Goal: Task Accomplishment & Management: Complete application form

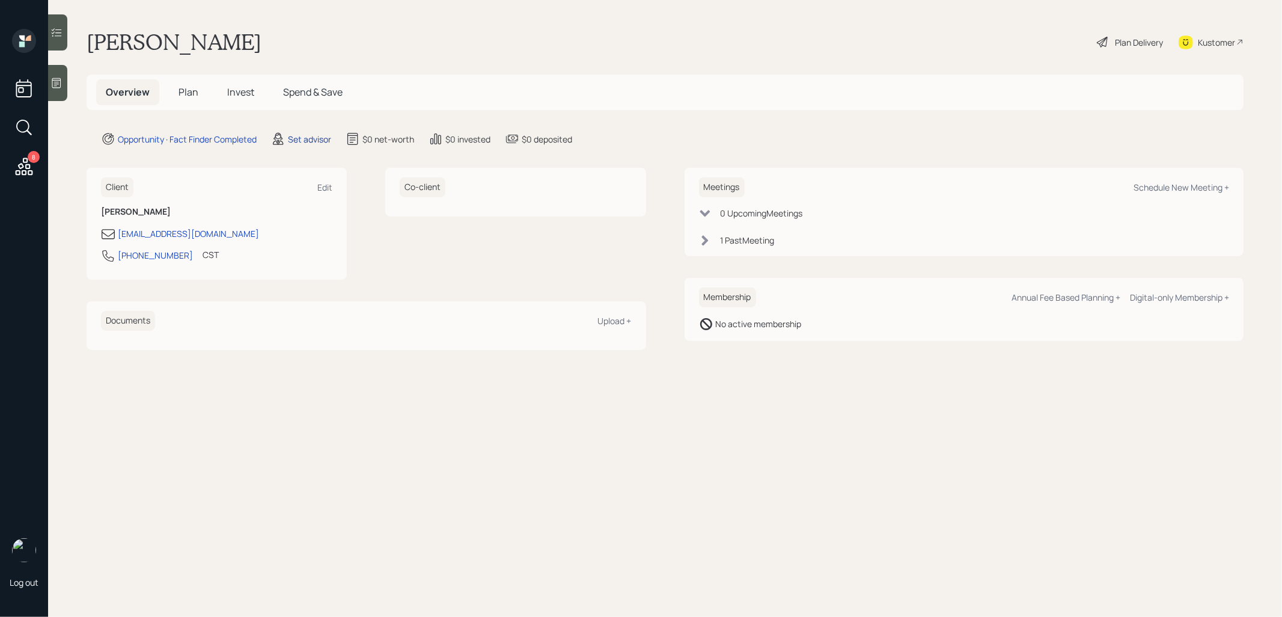
click at [305, 138] on div "Set advisor" at bounding box center [309, 139] width 43 height 13
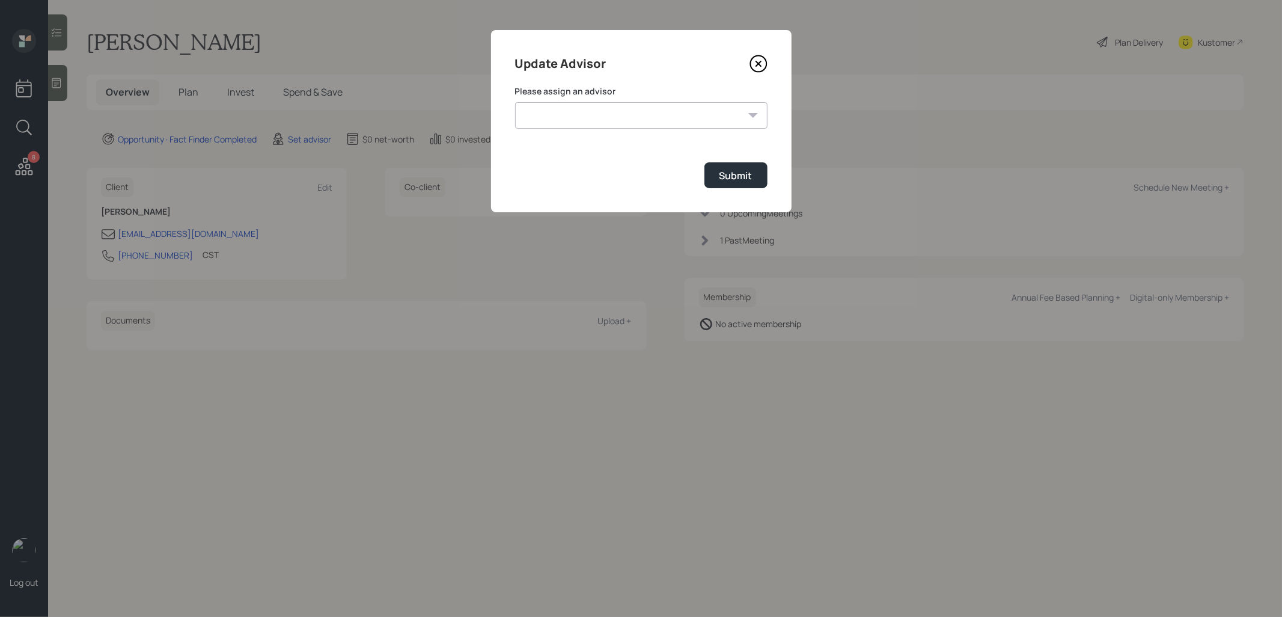
click at [650, 118] on select "Jonah Coleman Tyler End James DiStasi Treva Nostdahl Eric Schwartz Aleksandra S…" at bounding box center [641, 115] width 252 height 26
select select "8b79112e-3cfb-44f9-89e7-15267fe946c1"
click at [515, 102] on select "Jonah Coleman Tyler End James DiStasi Treva Nostdahl Eric Schwartz Aleksandra S…" at bounding box center [641, 115] width 252 height 26
click at [752, 181] on button "Submit" at bounding box center [736, 175] width 63 height 26
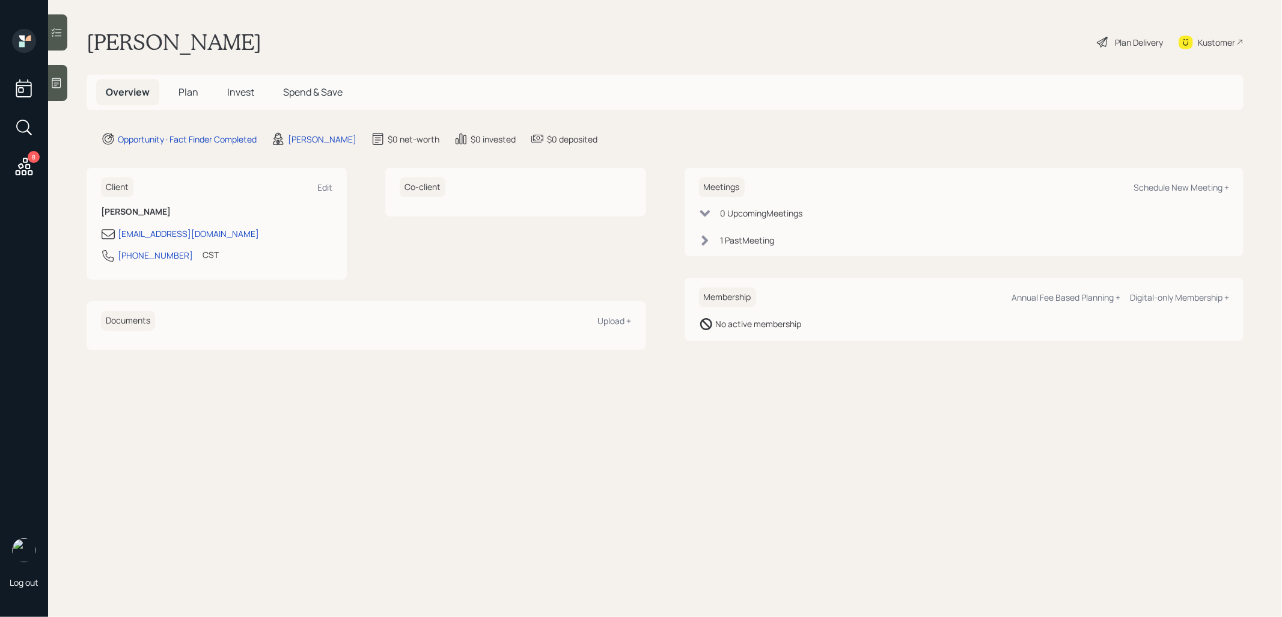
click at [56, 81] on icon at bounding box center [56, 83] width 12 height 12
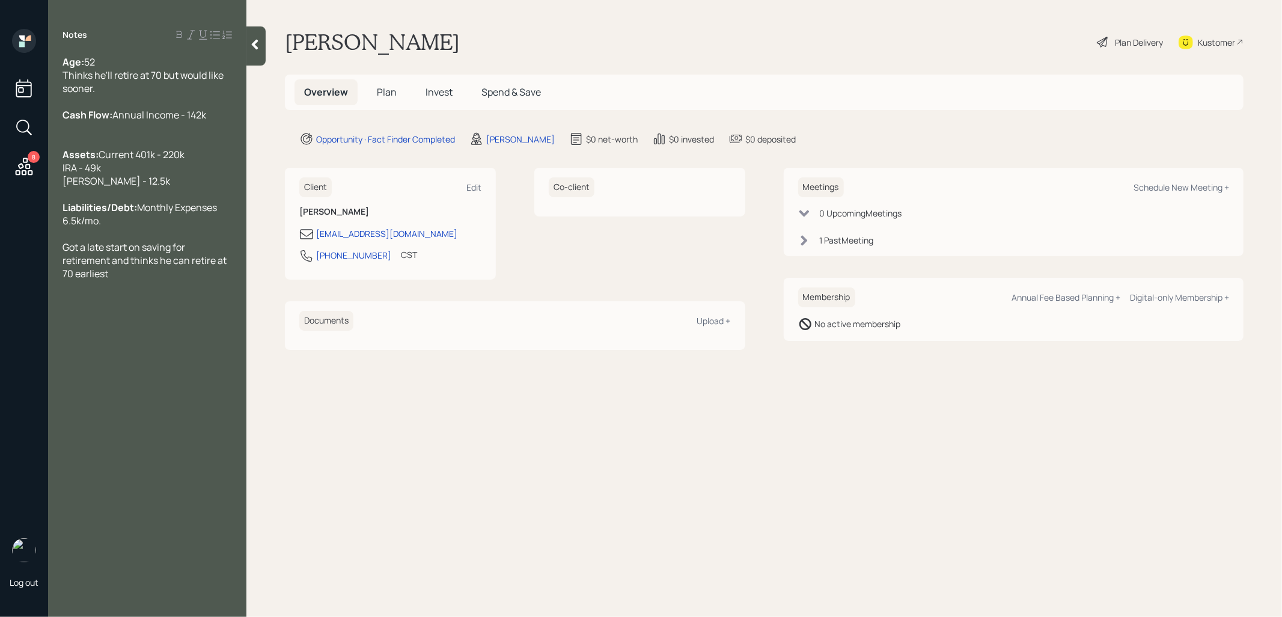
click at [387, 90] on span "Plan" at bounding box center [387, 91] width 20 height 13
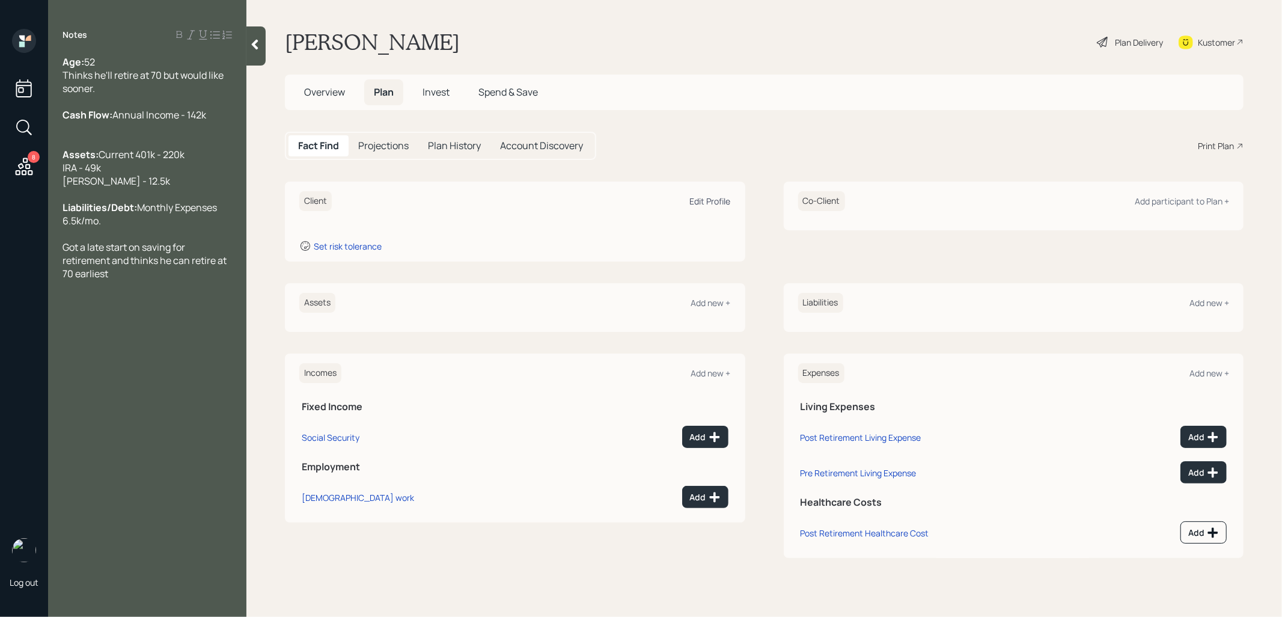
click at [715, 195] on div "Edit Profile" at bounding box center [710, 200] width 41 height 11
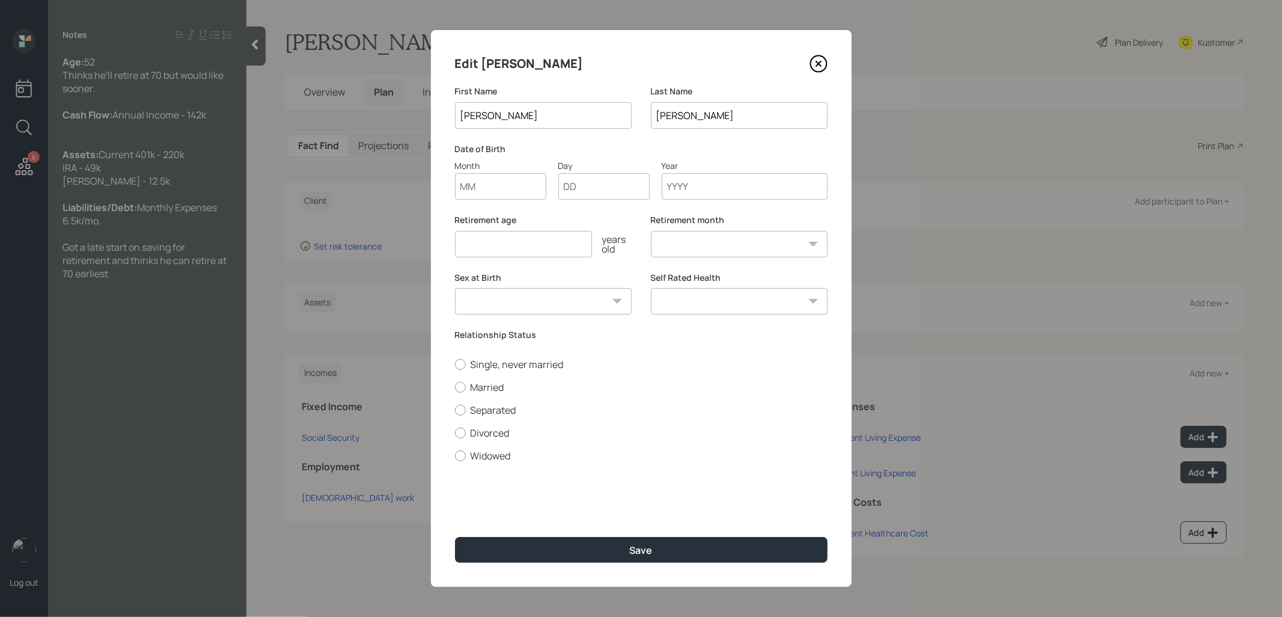
click at [494, 184] on input "Month" at bounding box center [500, 186] width 91 height 26
type input "01"
type input "1870"
select select "1"
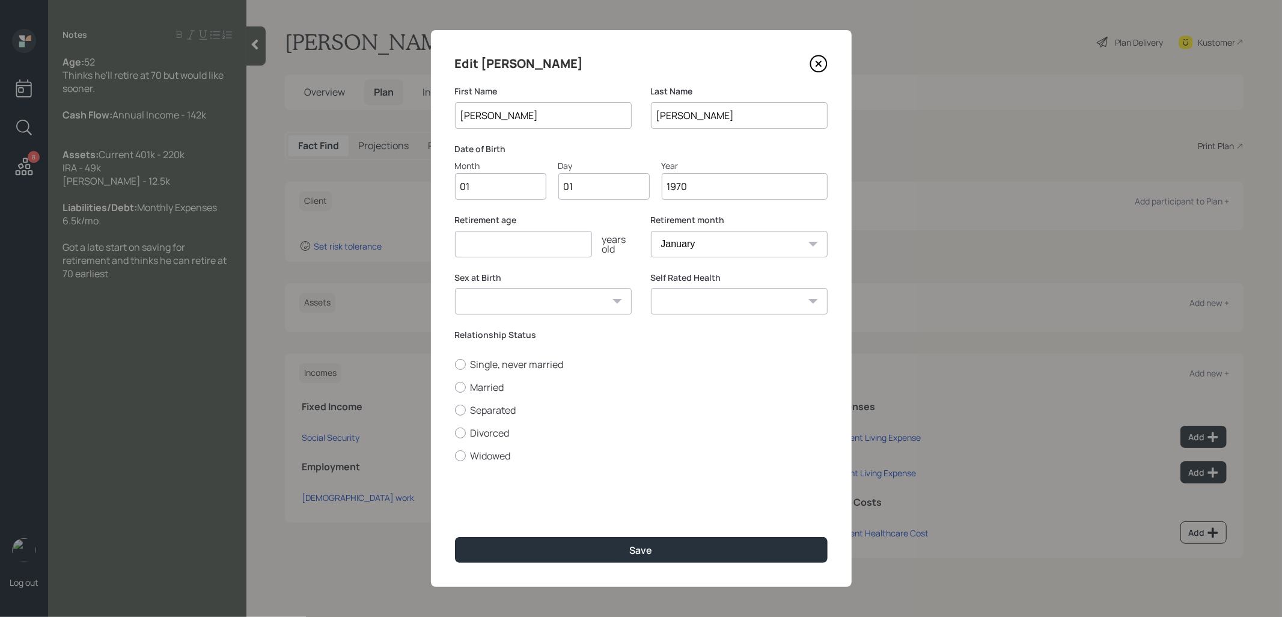
type input "1970"
click at [464, 245] on input "number" at bounding box center [523, 244] width 137 height 26
type input "67"
click at [577, 545] on button "Save" at bounding box center [641, 550] width 373 height 26
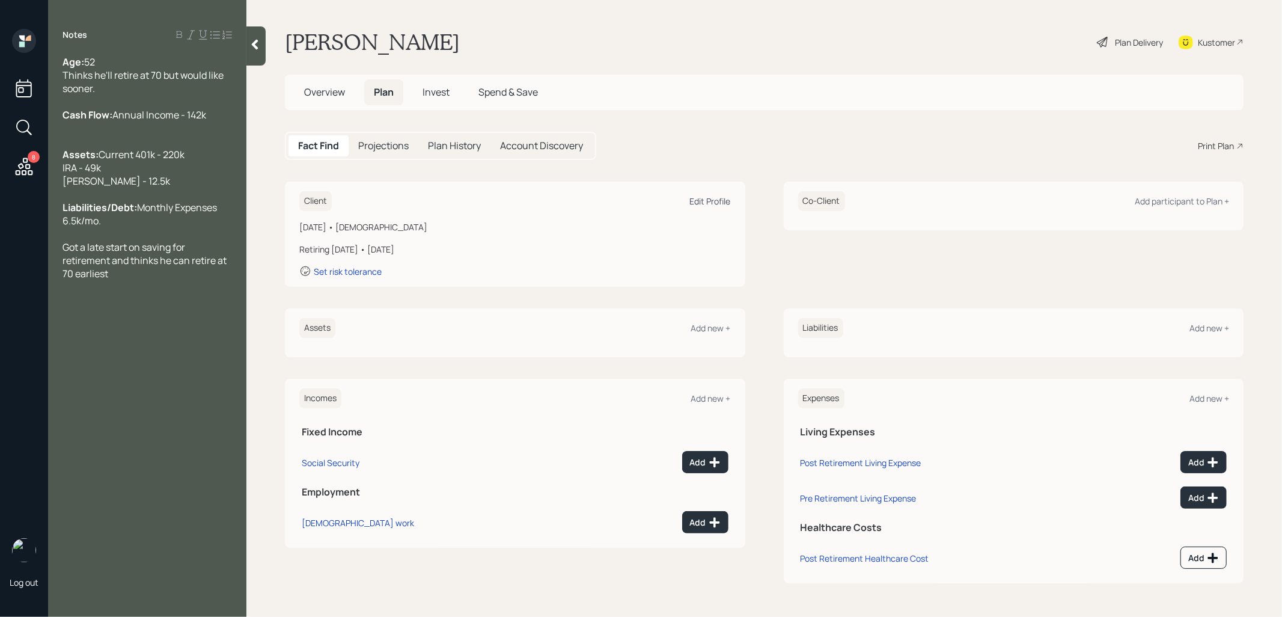
click at [711, 195] on div "Edit Profile" at bounding box center [710, 200] width 41 height 11
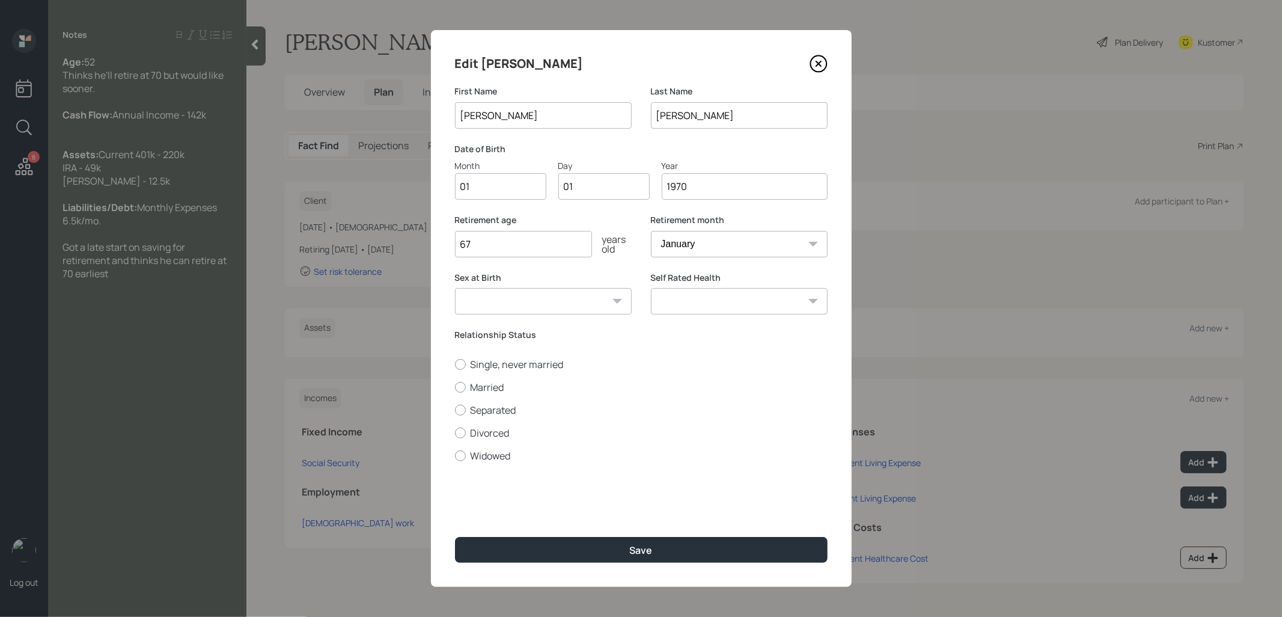
click at [705, 191] on input "1970" at bounding box center [745, 186] width 166 height 26
type input "1973"
click at [615, 554] on button "Save" at bounding box center [641, 550] width 373 height 26
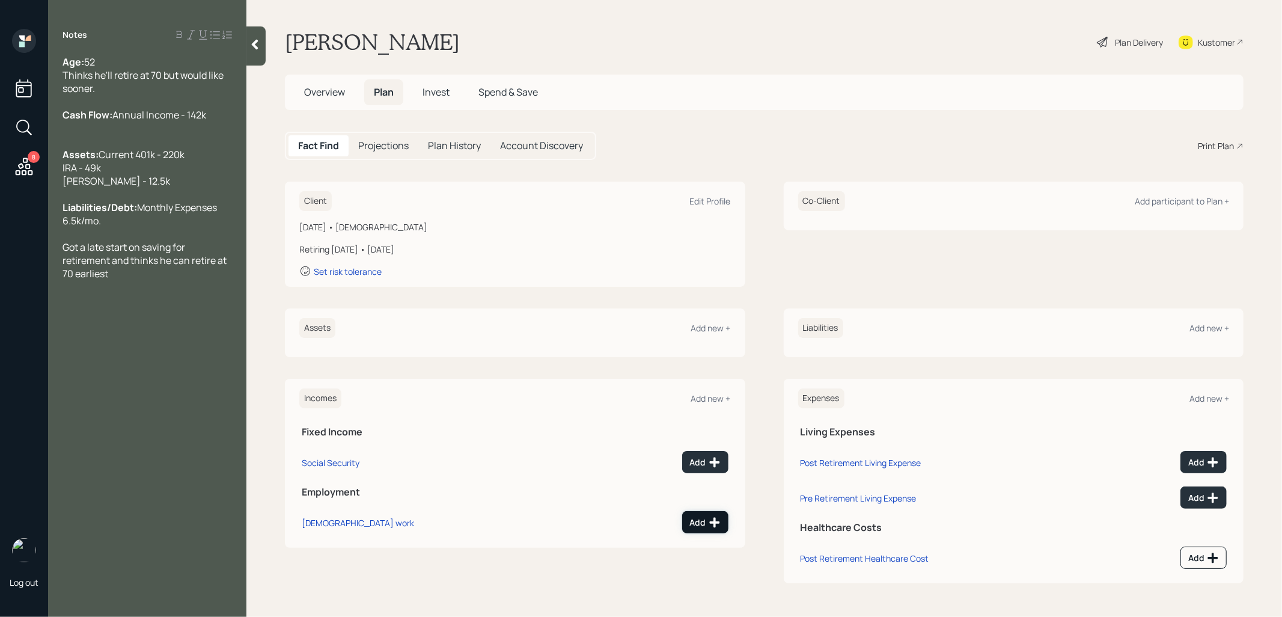
click at [717, 524] on icon at bounding box center [715, 522] width 12 height 12
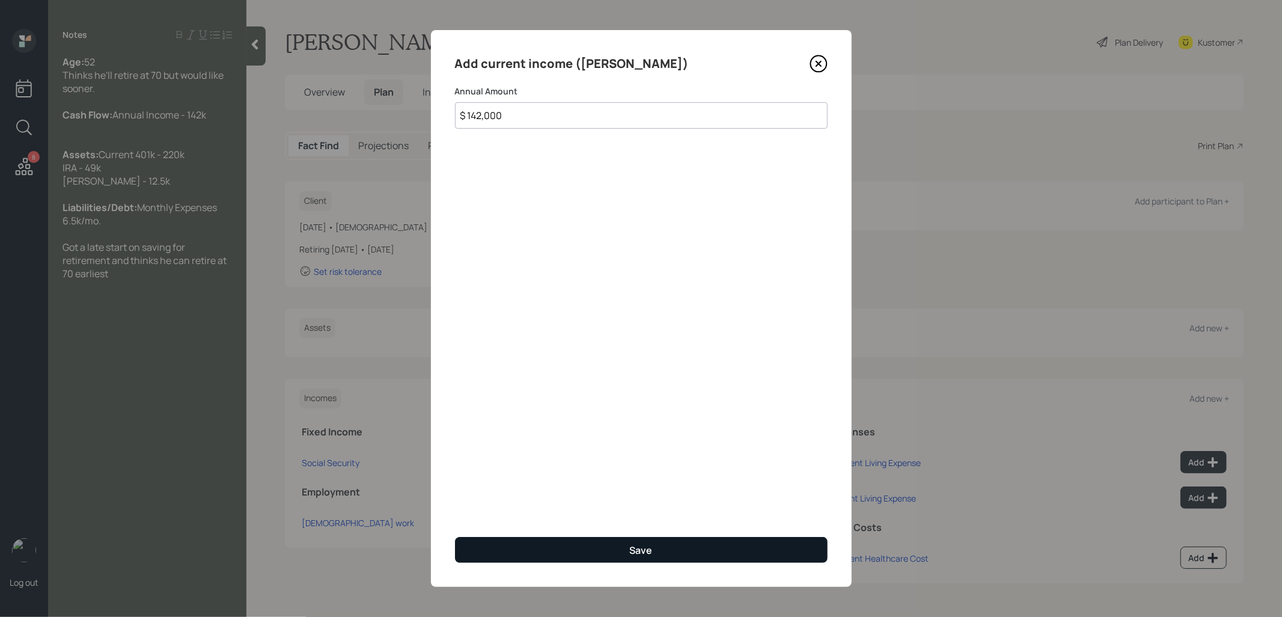
type input "$ 142,000"
click at [557, 549] on button "Save" at bounding box center [641, 550] width 373 height 26
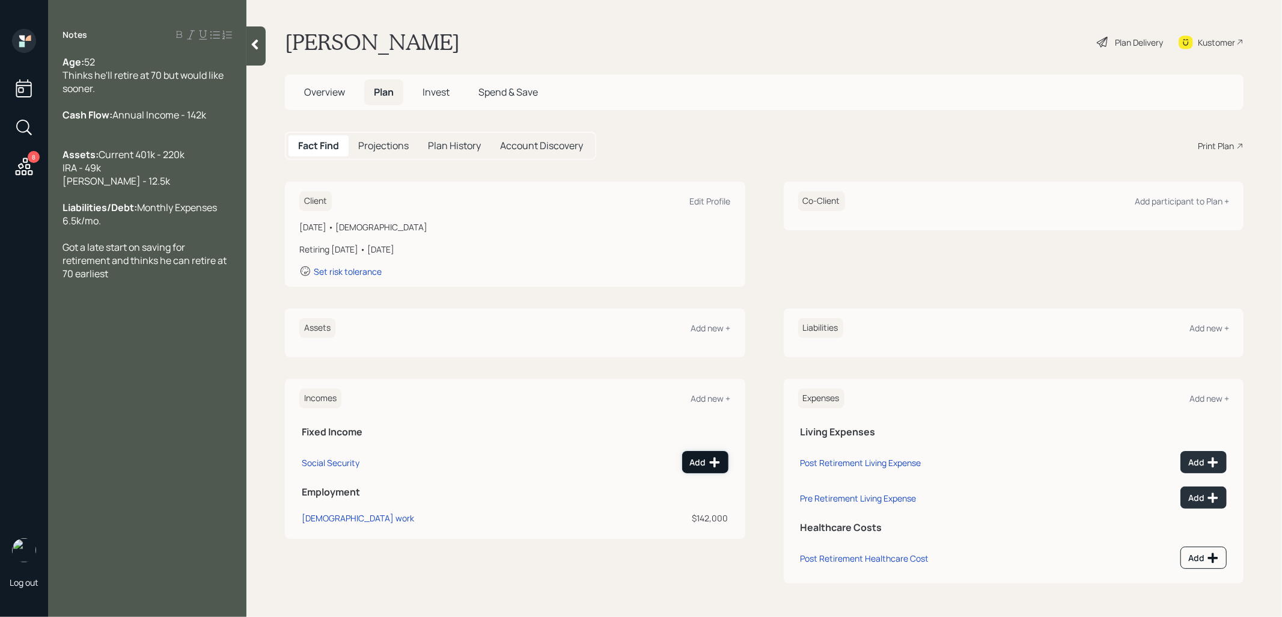
click at [701, 460] on div "Add" at bounding box center [705, 462] width 31 height 12
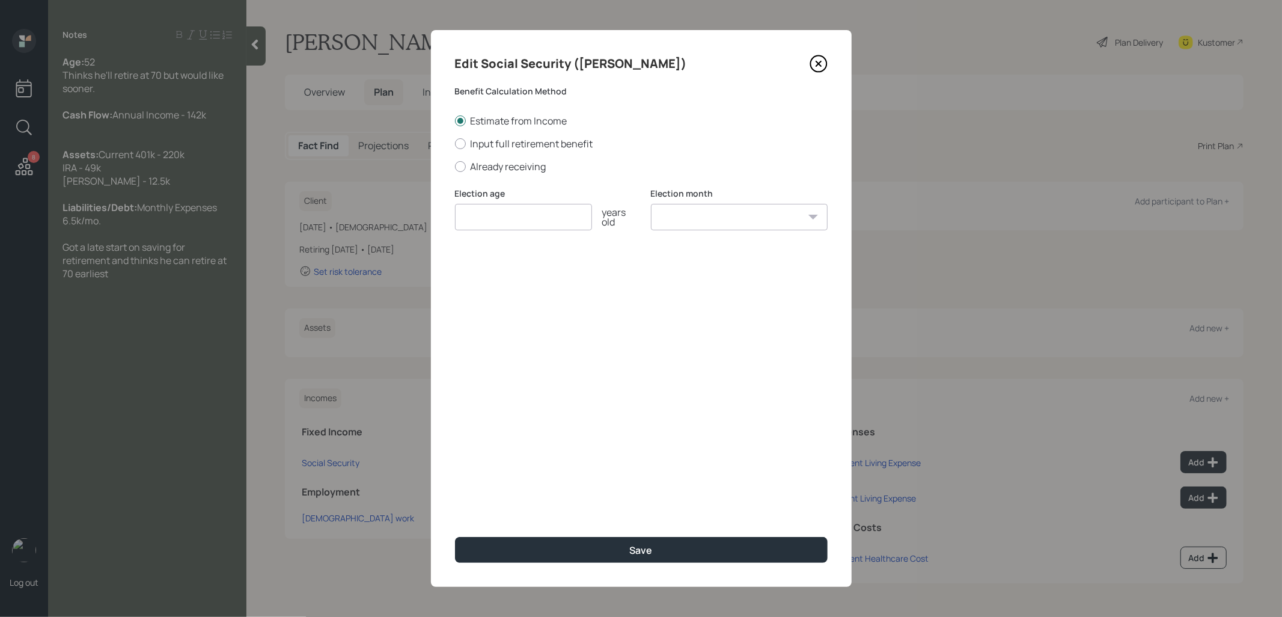
click at [822, 61] on icon at bounding box center [819, 64] width 18 height 18
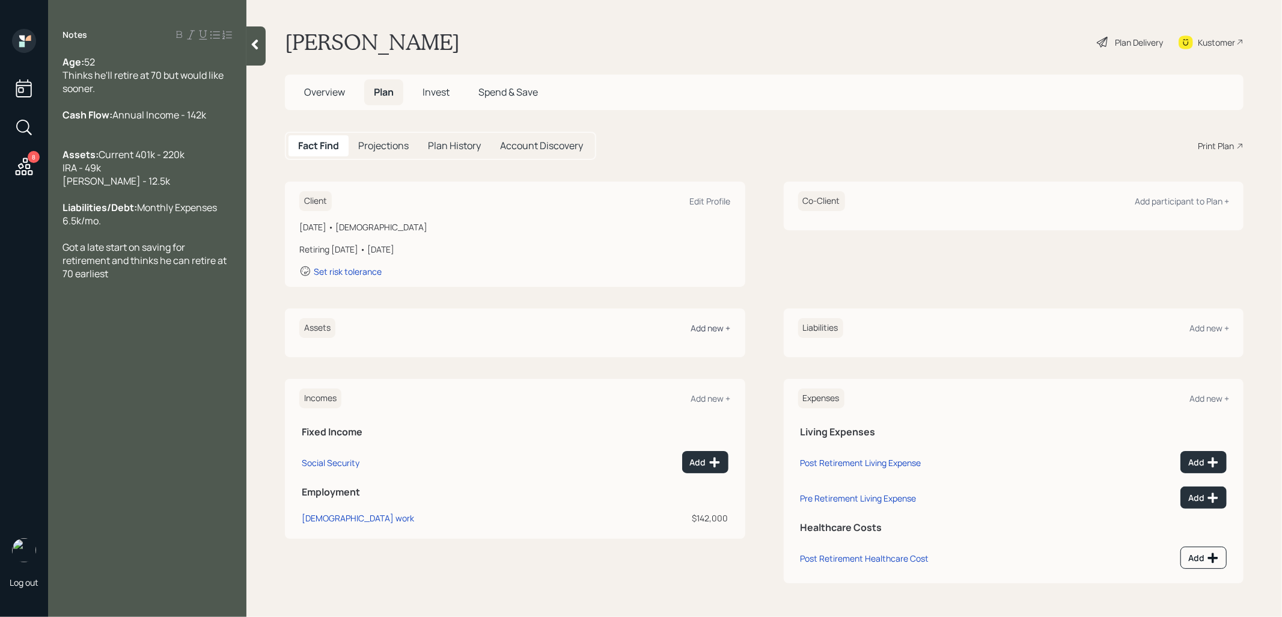
click at [708, 322] on div "Add new +" at bounding box center [711, 327] width 40 height 11
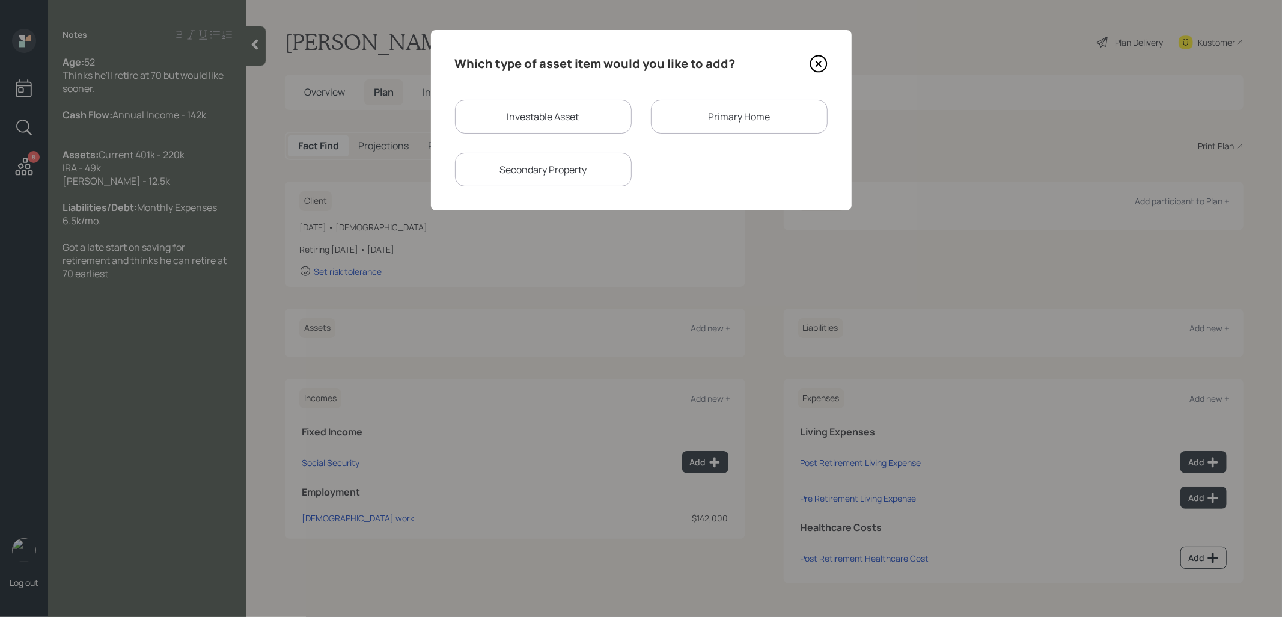
click at [494, 118] on div "Investable Asset" at bounding box center [543, 117] width 177 height 34
select select "taxable"
select select "balanced"
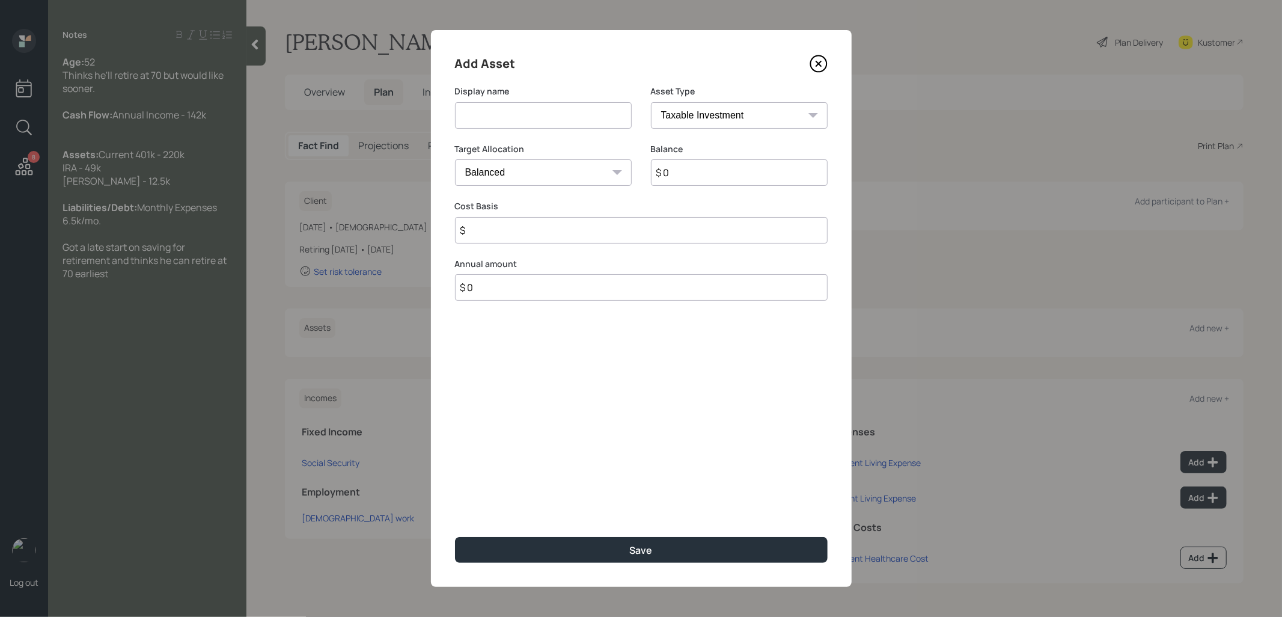
click at [503, 118] on input at bounding box center [543, 115] width 177 height 26
type input "Current 401k"
click at [692, 117] on select "SEP IRA IRA Roth IRA 401(k) Roth 401(k) 403(b) Roth 403(b) 457(b) Roth 457(b) H…" at bounding box center [739, 115] width 177 height 26
select select "company_sponsored"
click at [651, 102] on select "SEP IRA IRA Roth IRA 401(k) Roth 401(k) 403(b) Roth 403(b) 457(b) Roth 457(b) H…" at bounding box center [739, 115] width 177 height 26
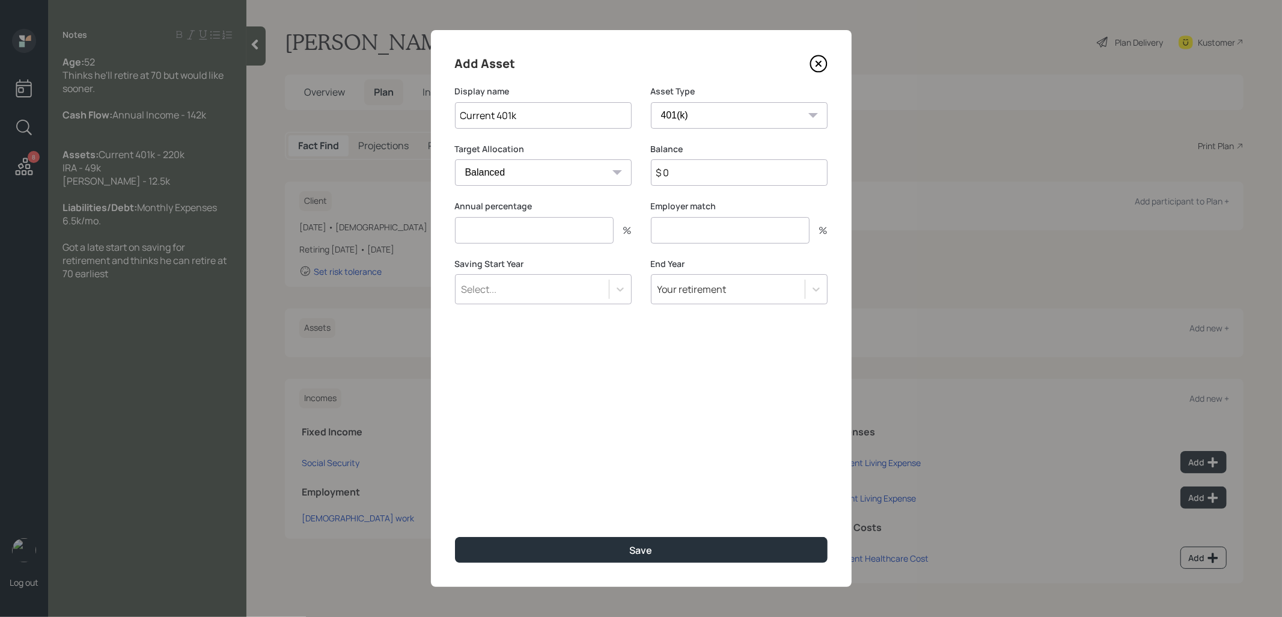
click at [721, 175] on input "$ 0" at bounding box center [739, 172] width 177 height 26
type input "$ 220,000"
click at [536, 227] on input "number" at bounding box center [534, 230] width 159 height 26
type input "0"
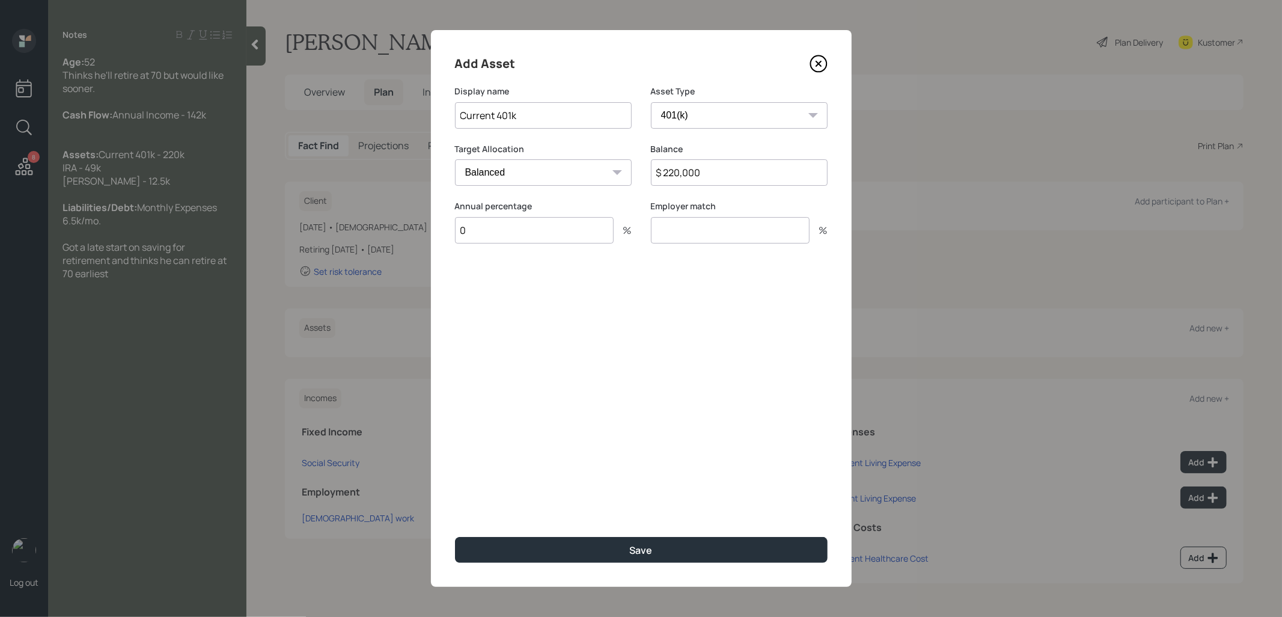
click at [672, 230] on input "number" at bounding box center [730, 230] width 159 height 26
type input "0"
click at [555, 542] on button "Save" at bounding box center [641, 550] width 373 height 26
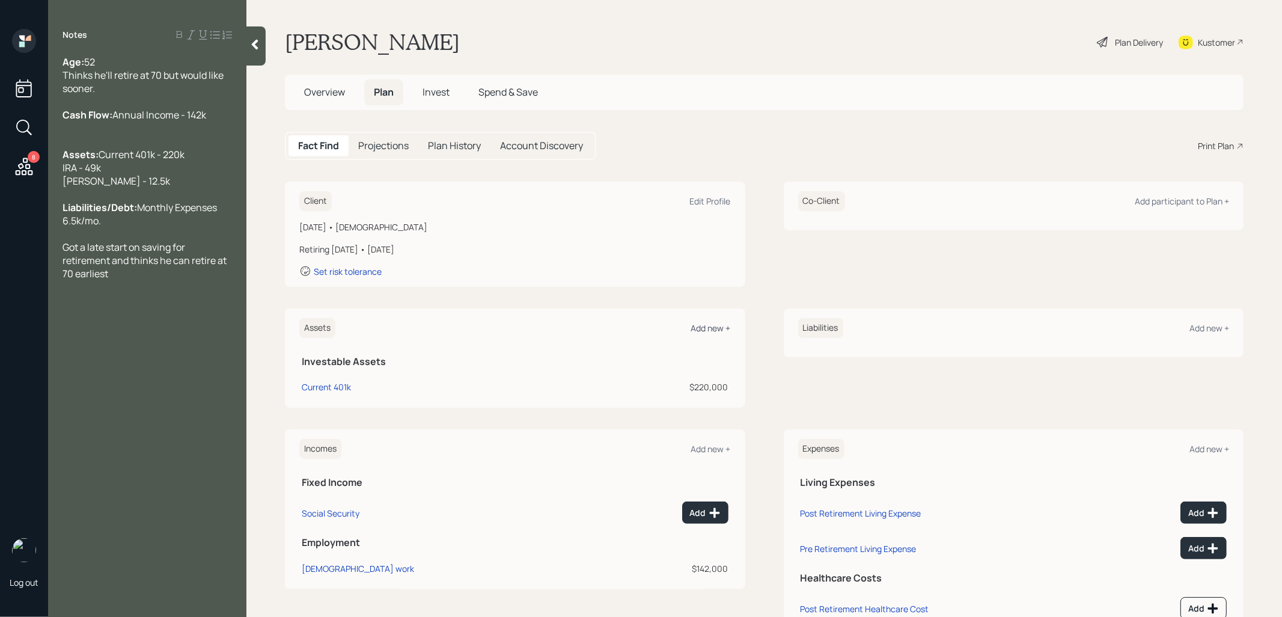
click at [706, 326] on div "Add new +" at bounding box center [711, 327] width 40 height 11
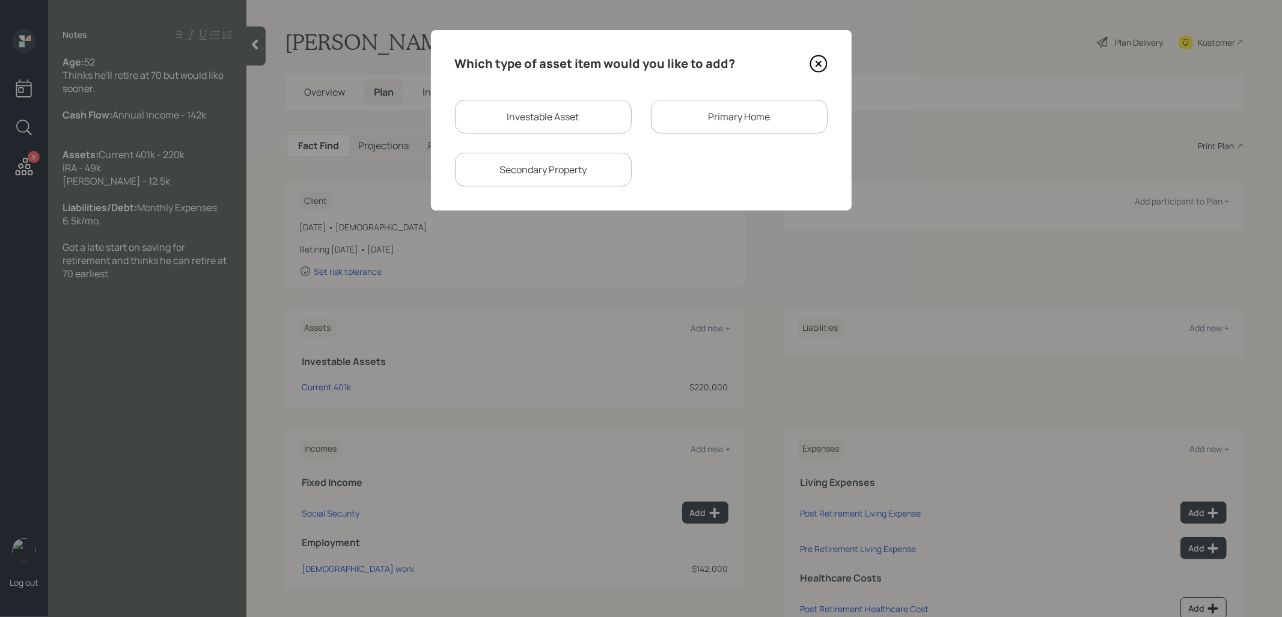
click at [512, 120] on div "Investable Asset" at bounding box center [543, 117] width 177 height 34
select select "taxable"
select select "balanced"
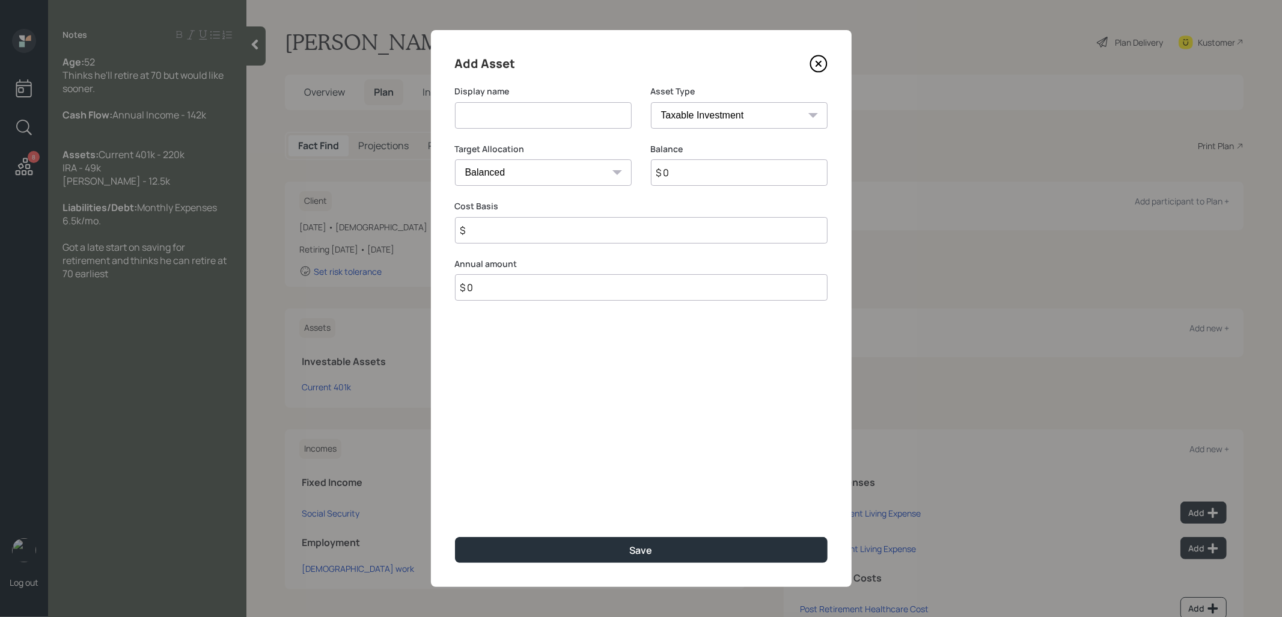
click at [511, 115] on input at bounding box center [543, 115] width 177 height 26
type input "IRA"
click at [703, 113] on select "SEP IRA IRA Roth IRA 401(k) Roth 401(k) 403(b) Roth 403(b) 457(b) Roth 457(b) H…" at bounding box center [739, 115] width 177 height 26
select select "ira"
click at [651, 102] on select "SEP IRA IRA Roth IRA 401(k) Roth 401(k) 403(b) Roth 403(b) 457(b) Roth 457(b) H…" at bounding box center [739, 115] width 177 height 26
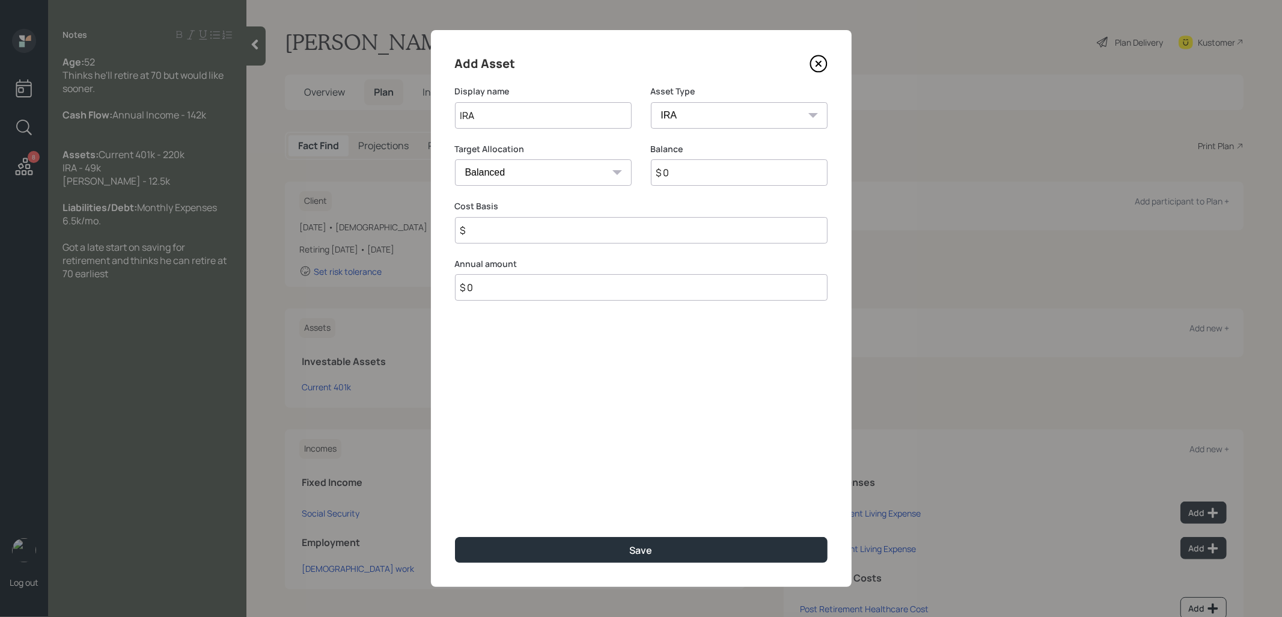
type input "$"
click at [697, 167] on input "$ 0" at bounding box center [739, 172] width 177 height 26
type input "$ 49,000"
click at [621, 233] on input "$" at bounding box center [641, 230] width 373 height 26
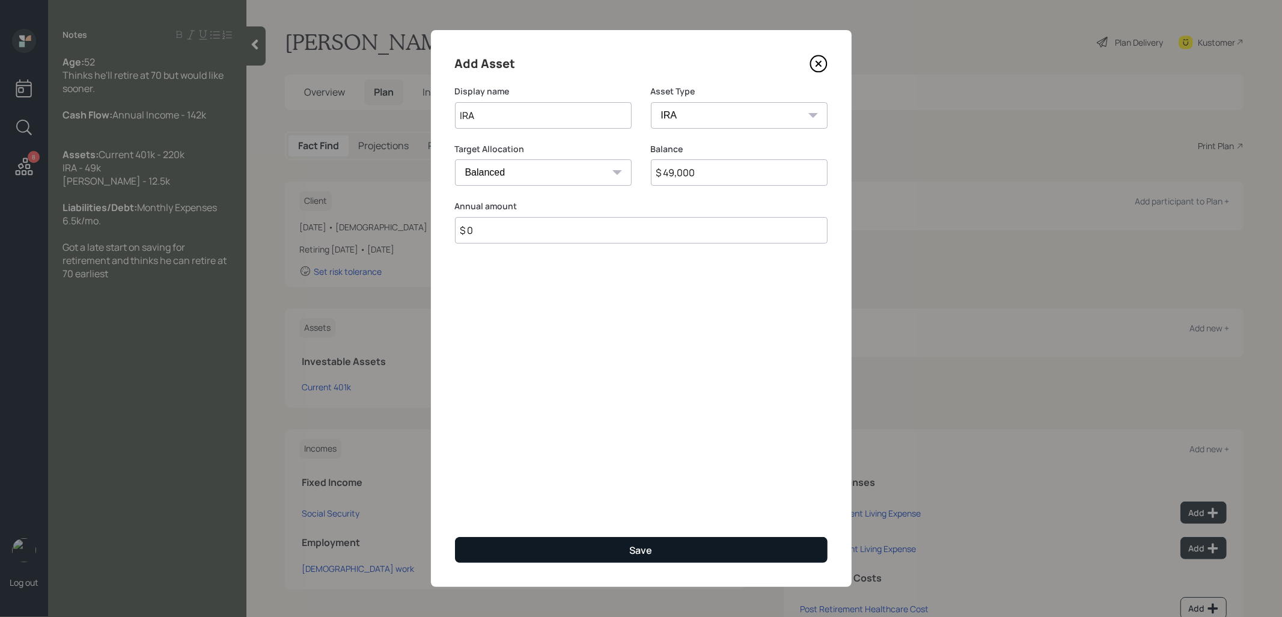
type input "$ 0"
click at [614, 549] on button "Save" at bounding box center [641, 550] width 373 height 26
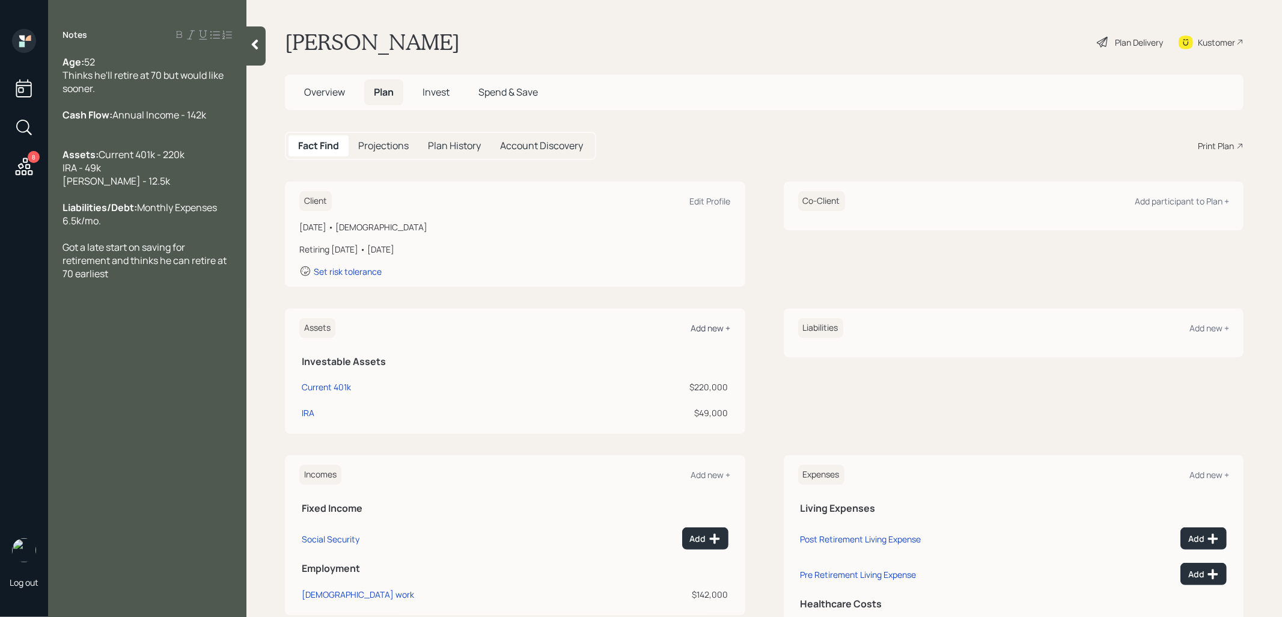
click at [701, 331] on div "Add new +" at bounding box center [711, 327] width 40 height 11
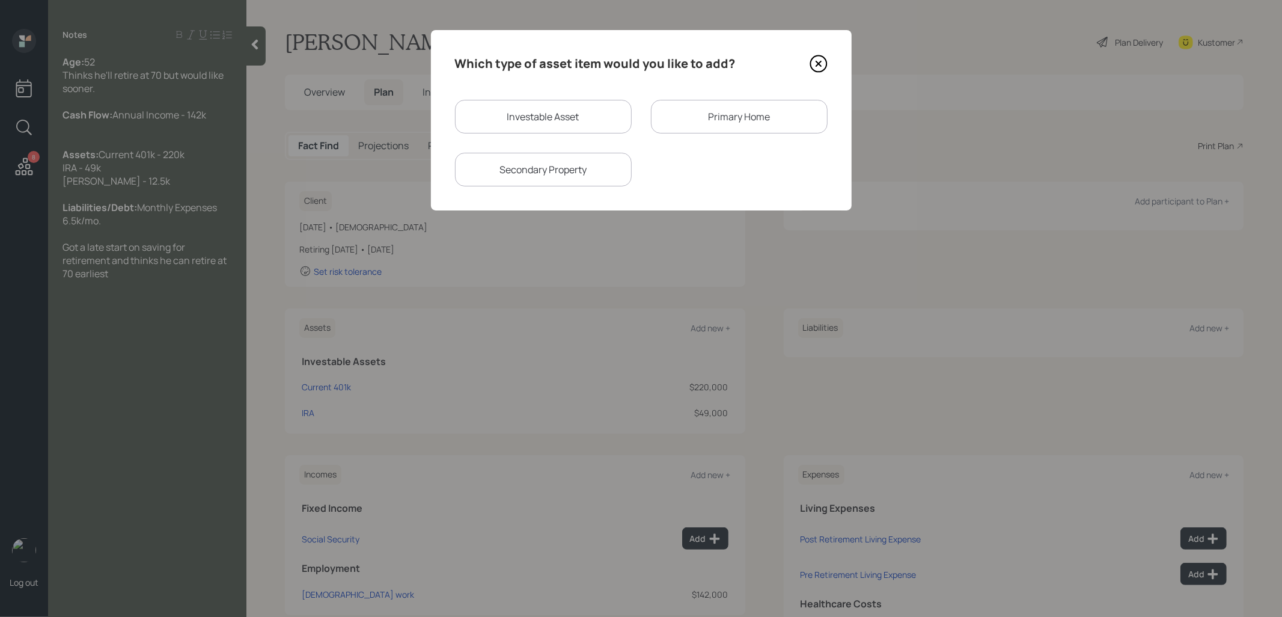
click at [578, 118] on div "Investable Asset" at bounding box center [543, 117] width 177 height 34
select select "taxable"
select select "balanced"
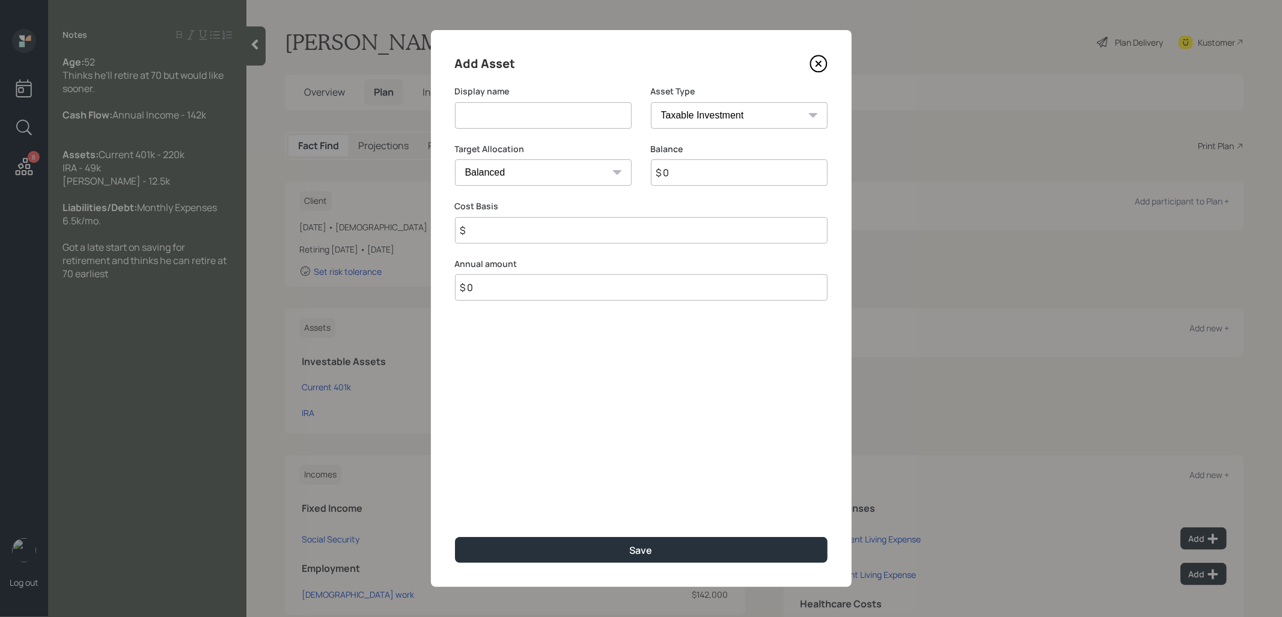
click at [575, 117] on input at bounding box center [543, 115] width 177 height 26
type input "Roth IRA"
click at [771, 122] on select "SEP IRA IRA Roth IRA 401(k) Roth 401(k) 403(b) Roth 403(b) 457(b) Roth 457(b) H…" at bounding box center [739, 115] width 177 height 26
select select "roth_ira"
click at [651, 102] on select "SEP IRA IRA Roth IRA 401(k) Roth 401(k) 403(b) Roth 403(b) 457(b) Roth 457(b) H…" at bounding box center [739, 115] width 177 height 26
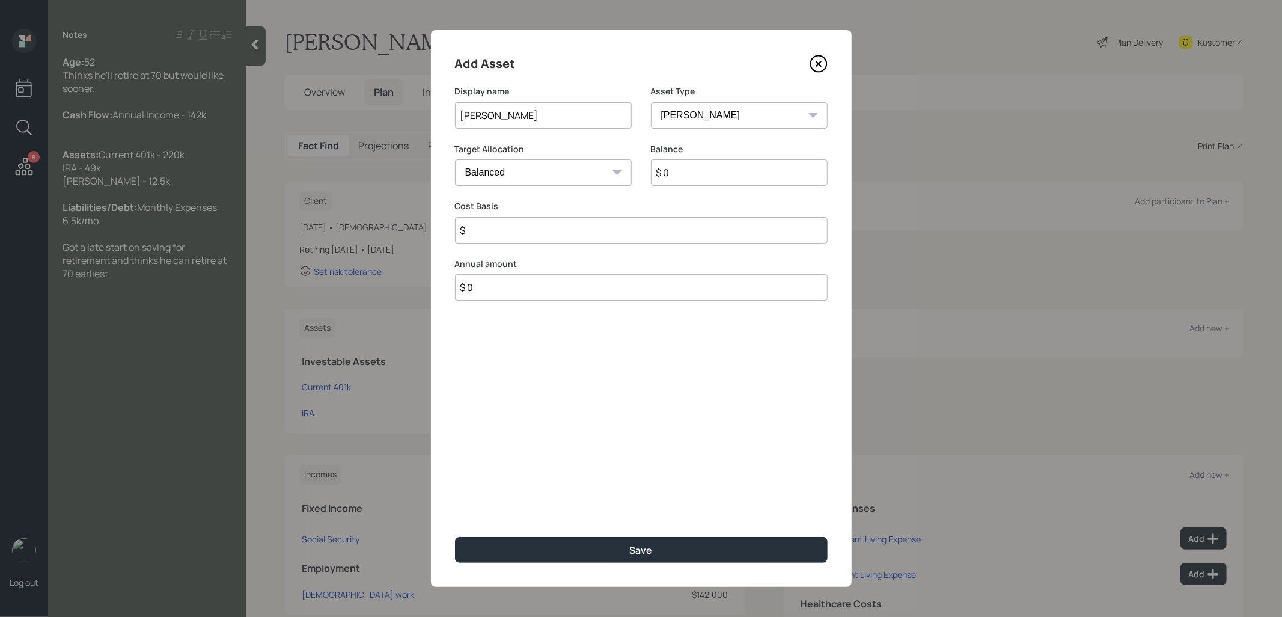
type input "$"
click at [725, 164] on input "$ 0" at bounding box center [739, 172] width 177 height 26
click at [706, 171] on input "$ 0" at bounding box center [739, 172] width 177 height 26
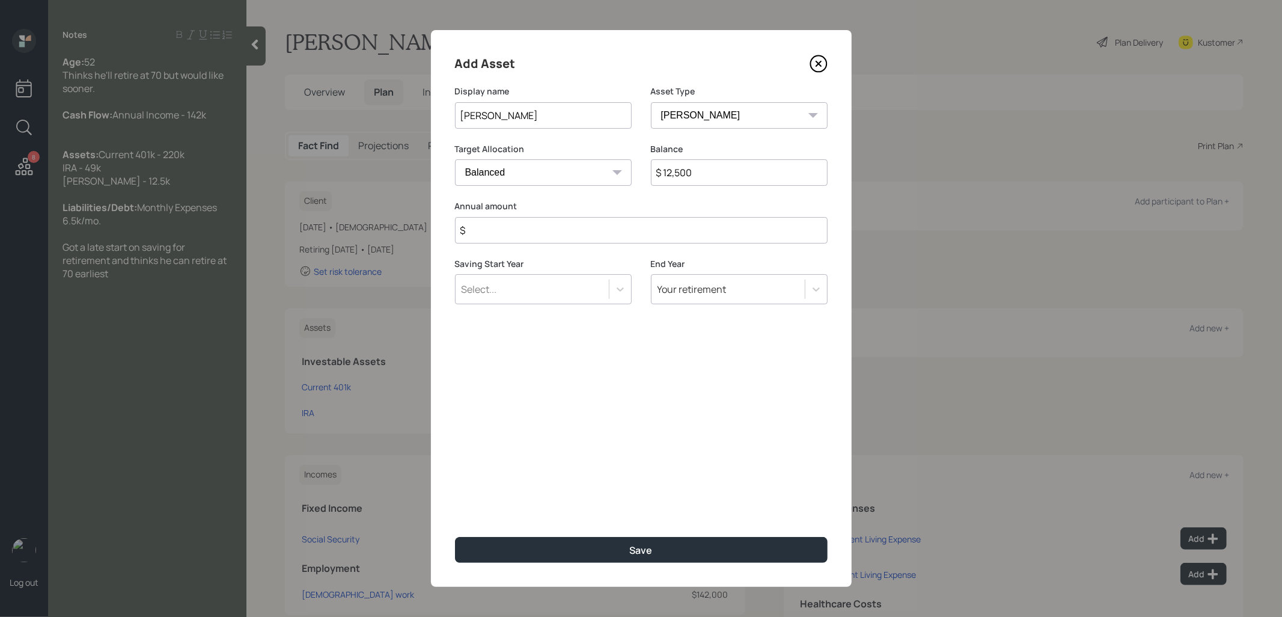
type input "$ 12,500"
click at [670, 234] on input "$" at bounding box center [641, 230] width 373 height 26
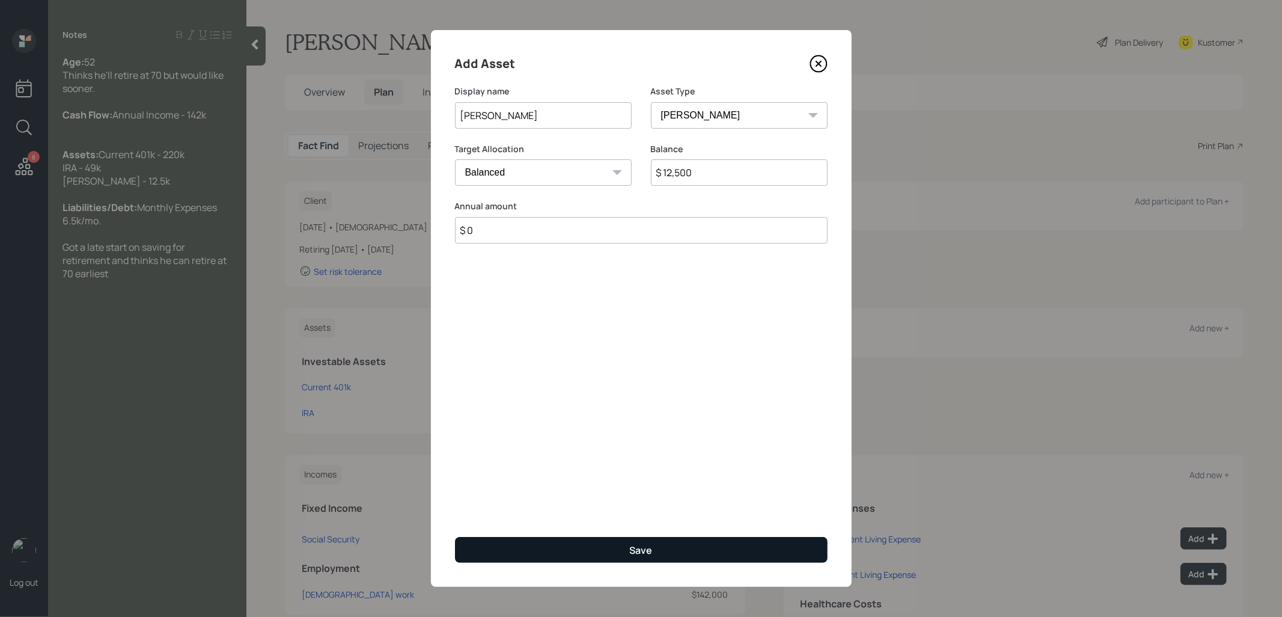
type input "$ 0"
click at [618, 557] on button "Save" at bounding box center [641, 550] width 373 height 26
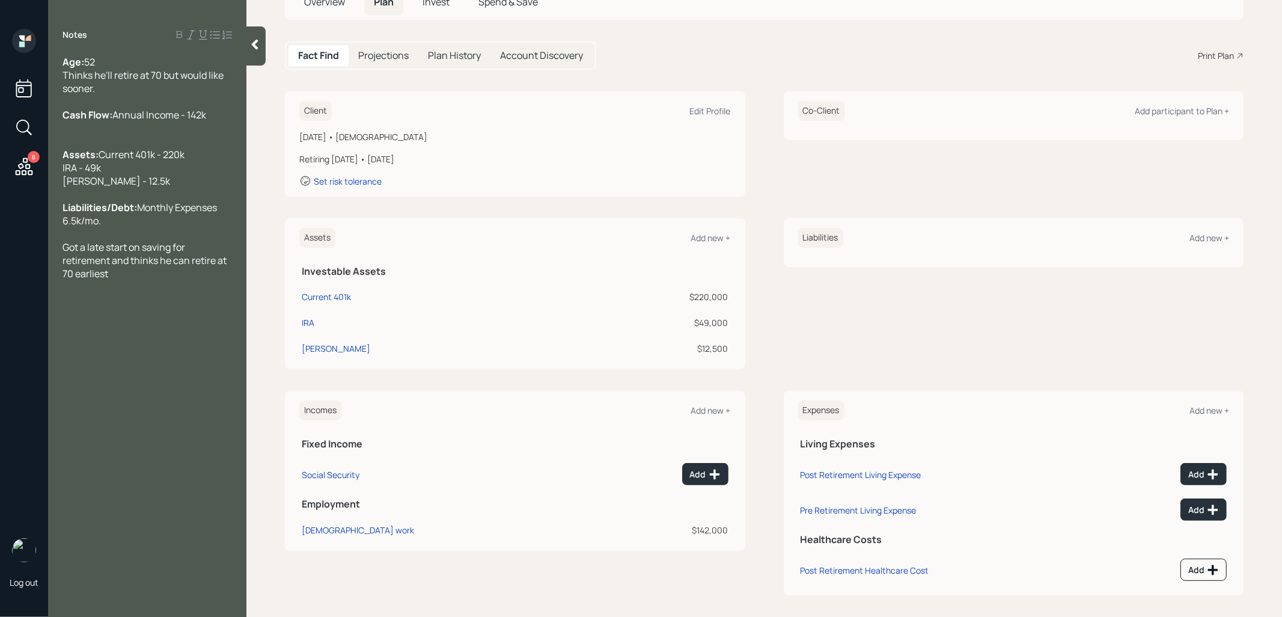
scroll to position [95, 0]
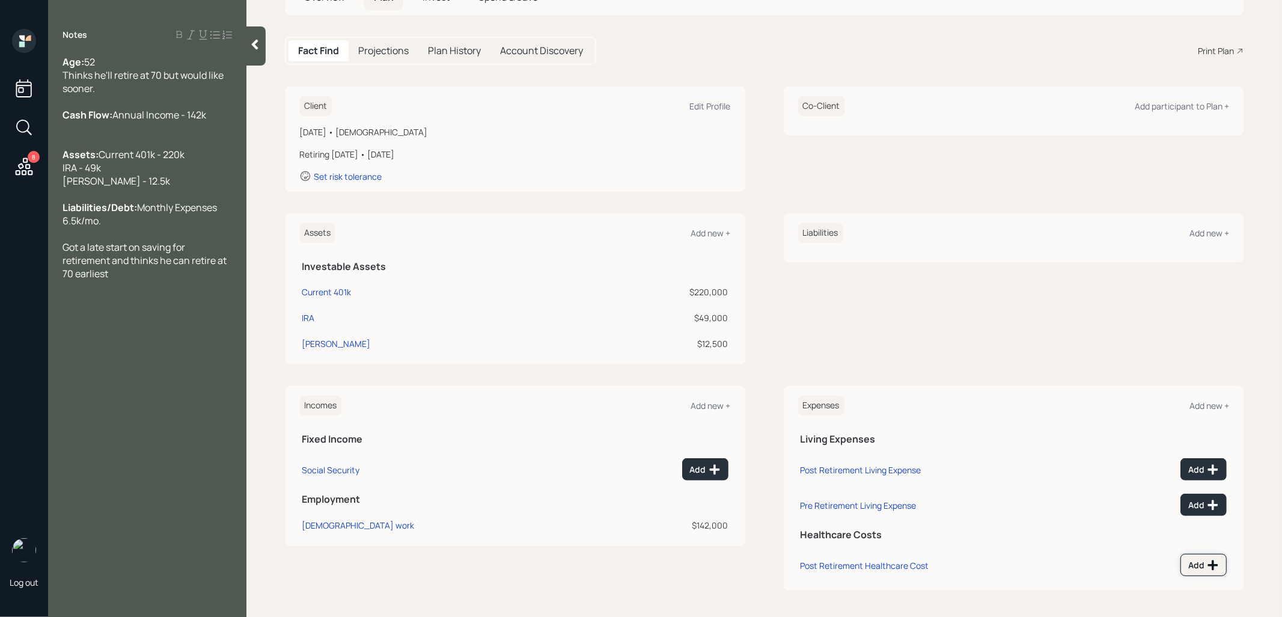
click at [1193, 564] on div "Add" at bounding box center [1203, 565] width 31 height 12
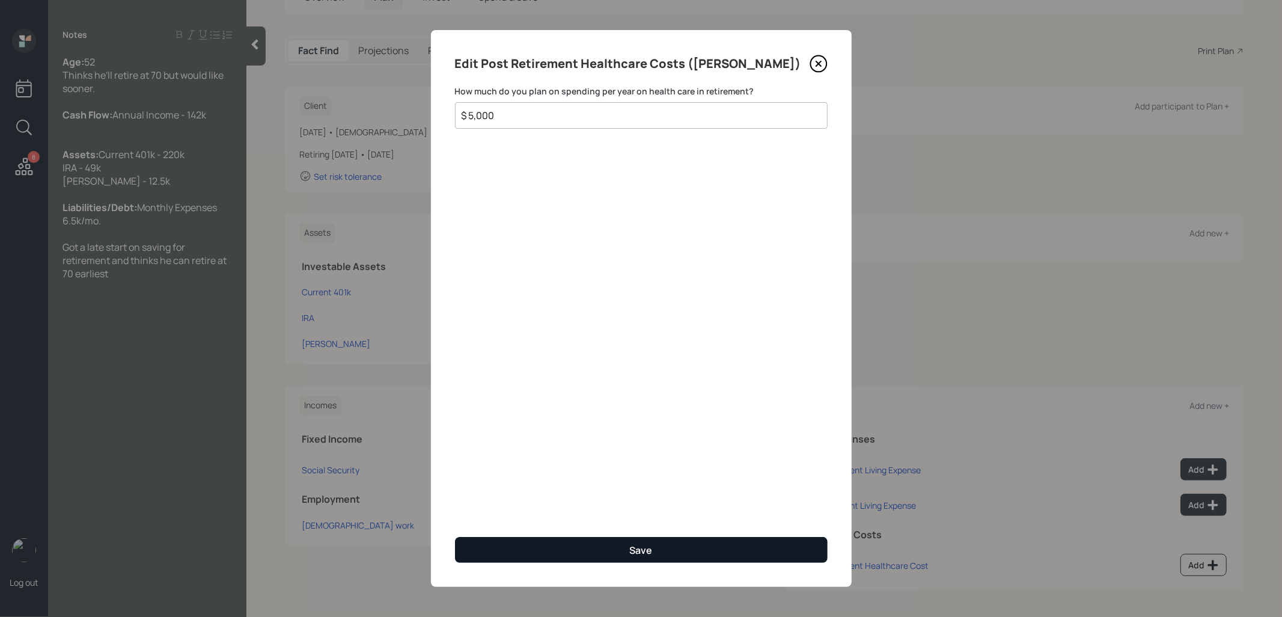
type input "$ 5,000"
click at [603, 549] on button "Save" at bounding box center [641, 550] width 373 height 26
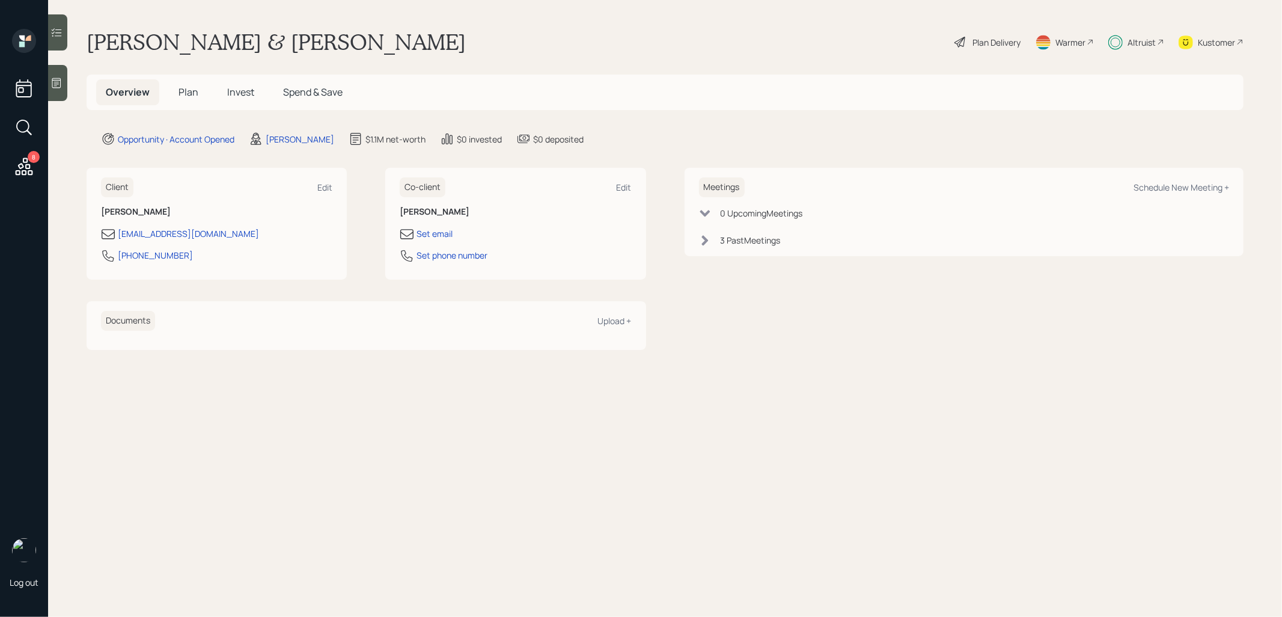
click at [183, 91] on span "Plan" at bounding box center [189, 91] width 20 height 13
